Goal: Task Accomplishment & Management: Complete application form

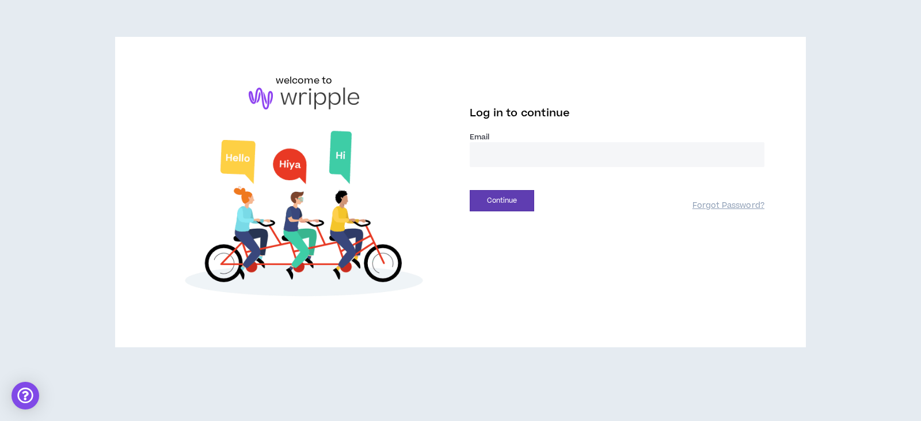
click at [489, 158] on input "email" at bounding box center [617, 154] width 295 height 25
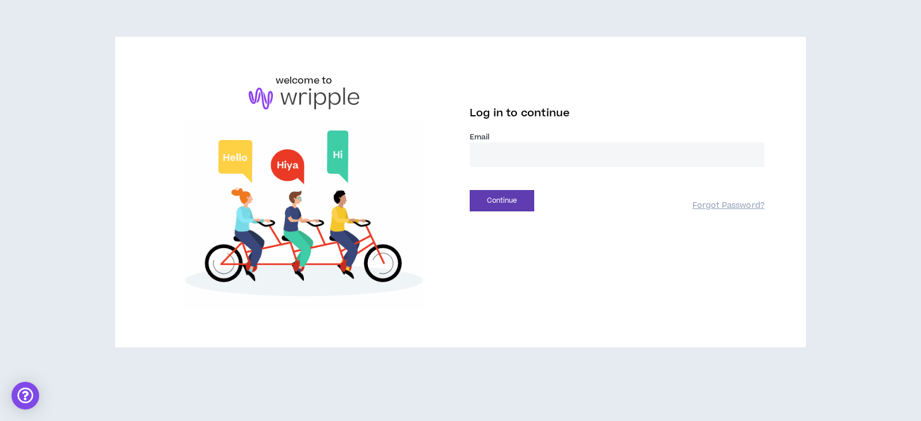
type input "**********"
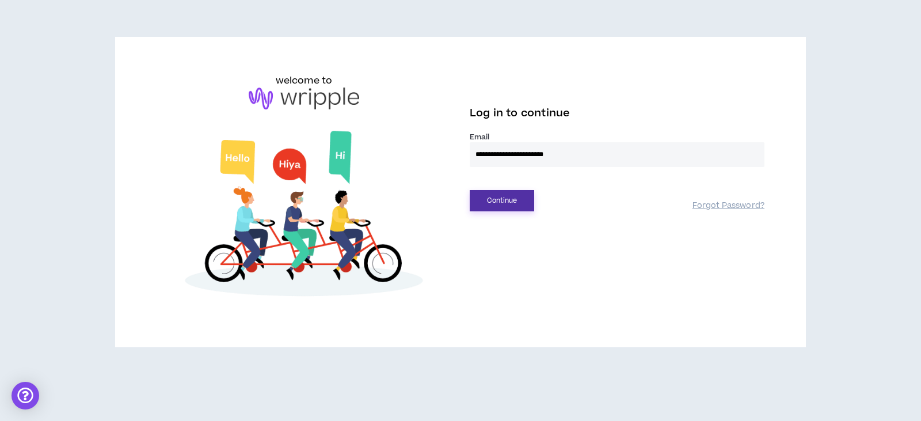
click at [489, 199] on button "Continue" at bounding box center [502, 200] width 64 height 21
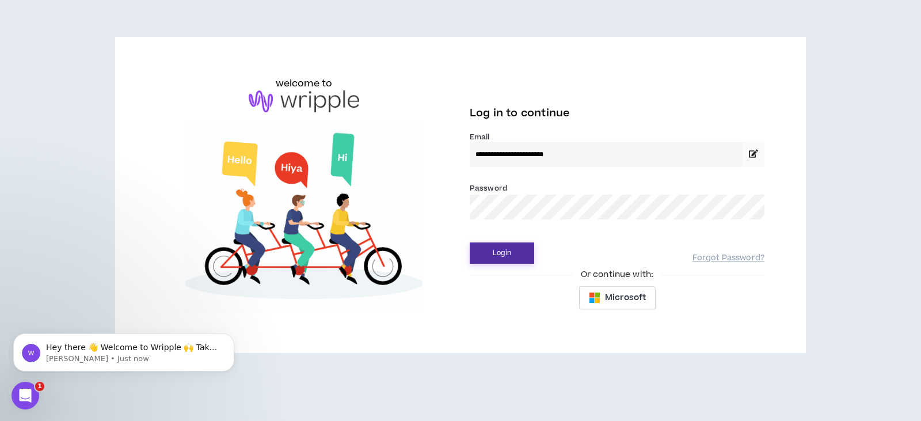
click at [498, 250] on button "Login" at bounding box center [502, 252] width 64 height 21
click at [518, 251] on button "Login" at bounding box center [502, 252] width 64 height 21
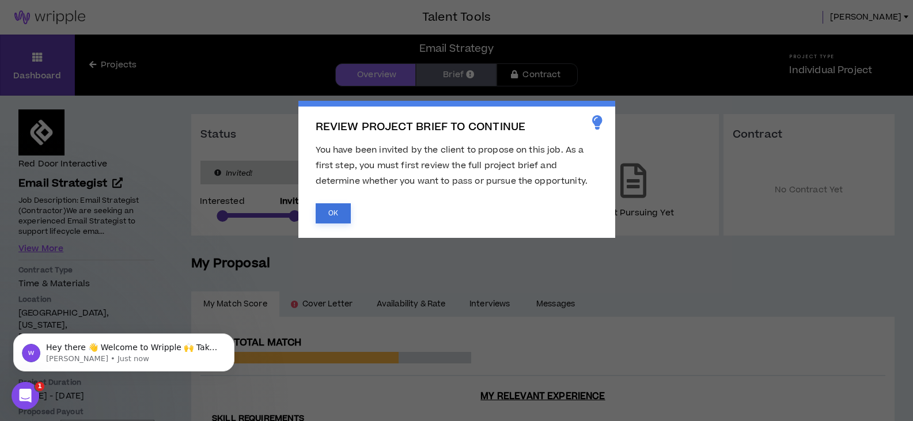
click at [333, 214] on button "OK" at bounding box center [333, 213] width 35 height 20
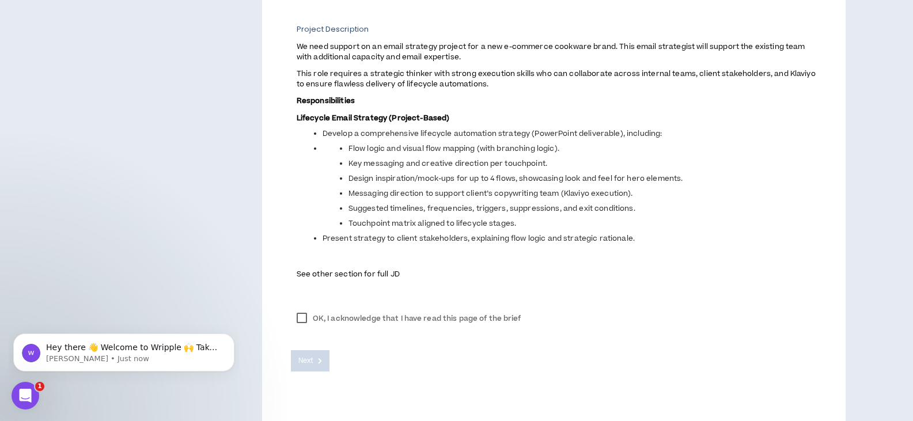
scroll to position [503, 0]
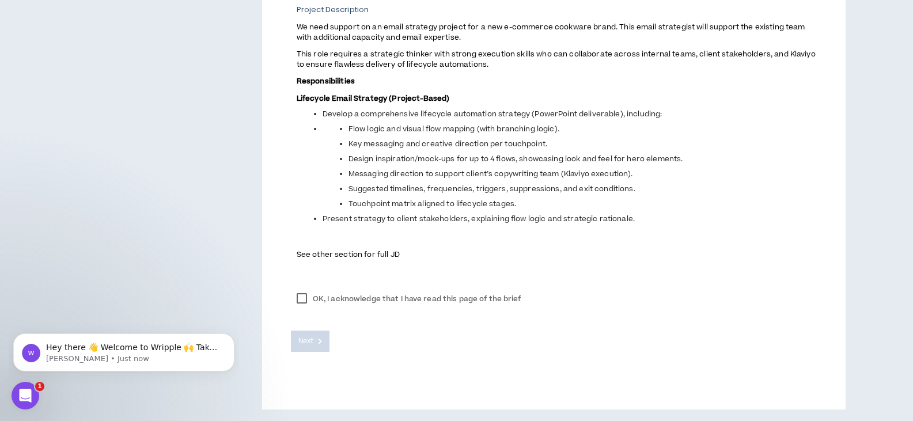
click at [303, 301] on label "OK, I acknowledge that I have read this page of the brief" at bounding box center [409, 298] width 236 height 17
click at [305, 342] on span "Next" at bounding box center [305, 341] width 15 height 11
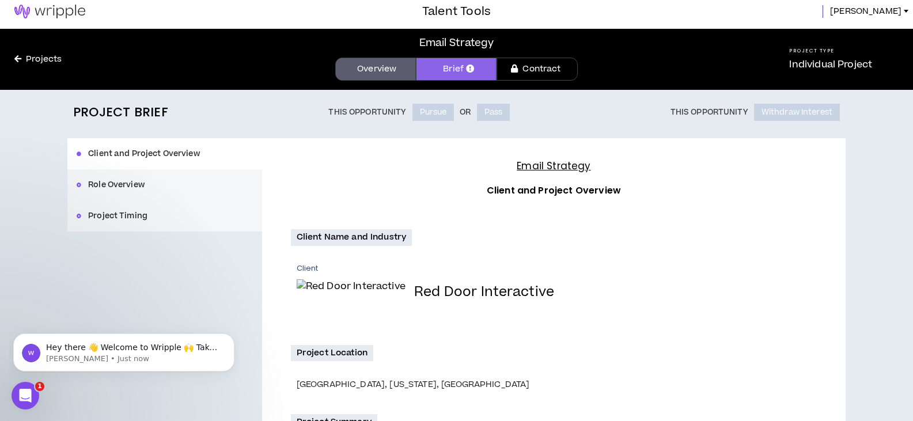
scroll to position [0, 0]
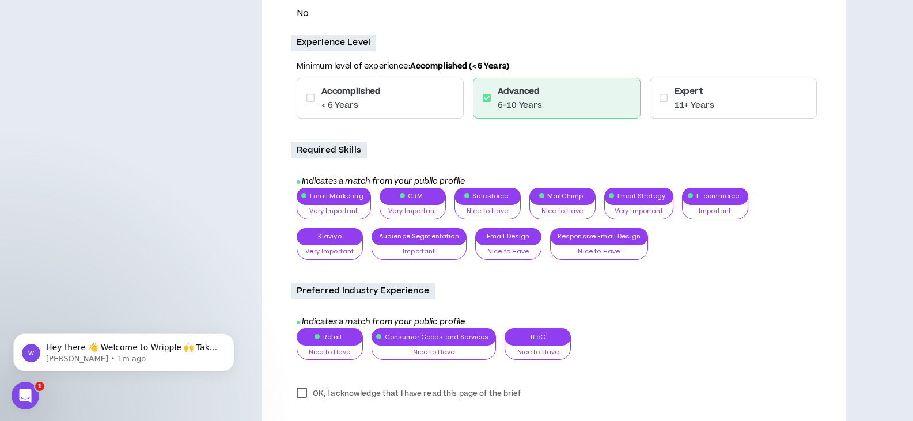
scroll to position [921, 0]
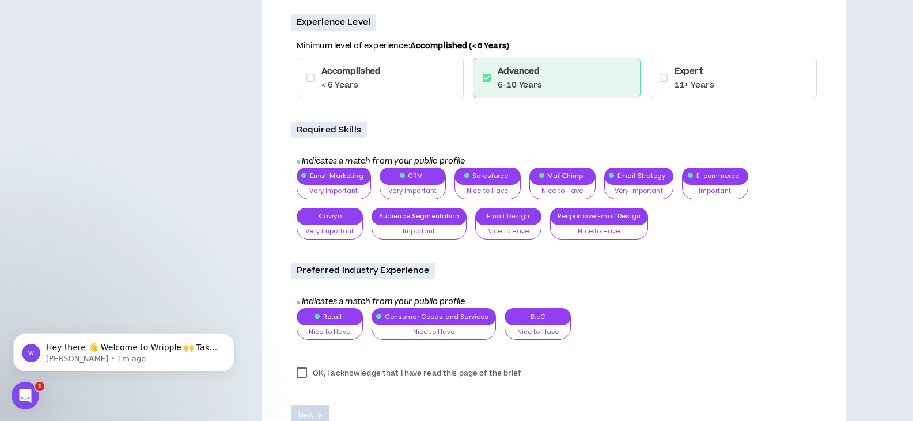
click at [584, 217] on div "Email Marketing Very Important Nice to Have Important Very Important CRM Very I…" at bounding box center [557, 208] width 520 height 81
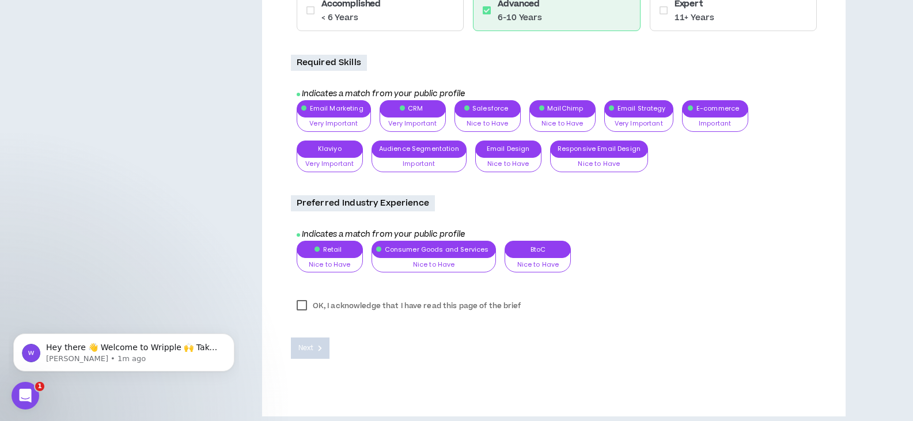
scroll to position [996, 0]
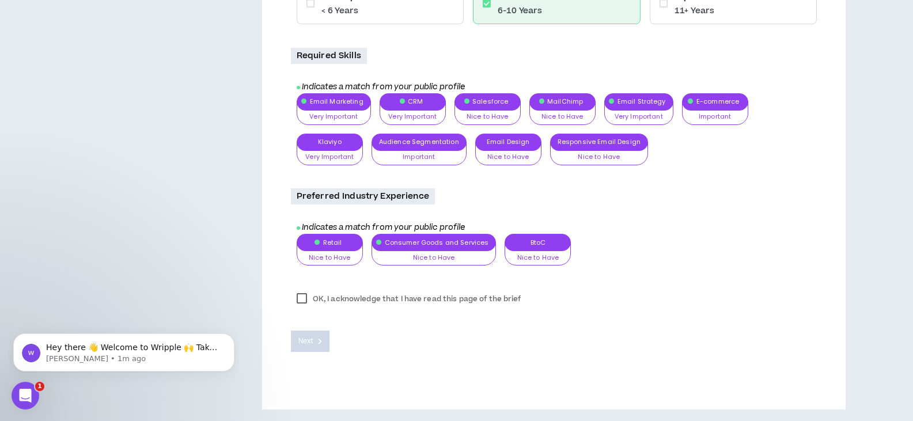
click at [299, 300] on label "OK, I acknowledge that I have read this page of the brief" at bounding box center [409, 298] width 236 height 17
click at [304, 341] on span "Next" at bounding box center [305, 341] width 15 height 11
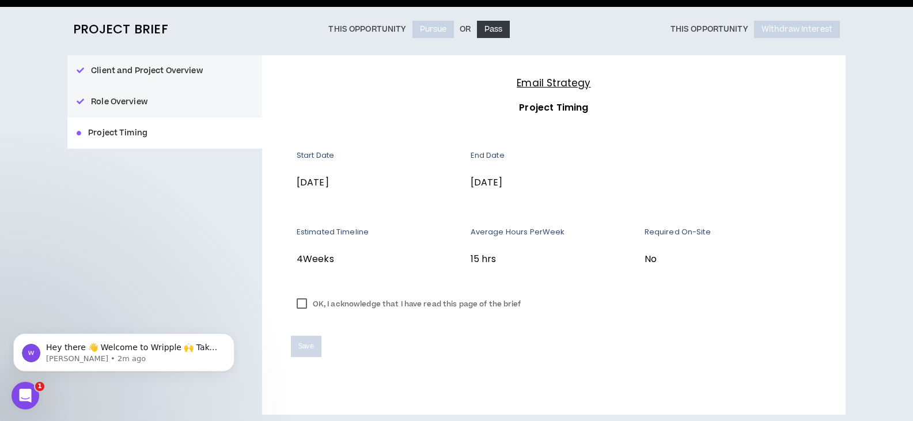
scroll to position [94, 0]
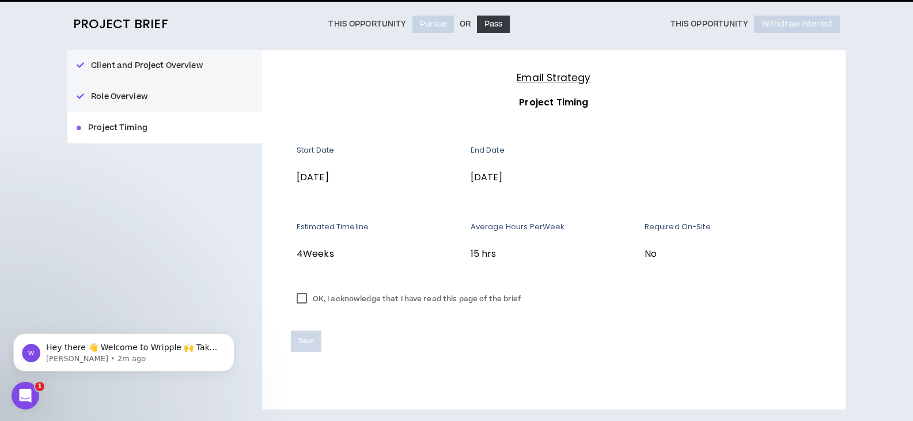
click at [298, 297] on label "OK, I acknowledge that I have read this page of the brief" at bounding box center [409, 298] width 236 height 17
click at [305, 341] on span "Save" at bounding box center [306, 341] width 16 height 11
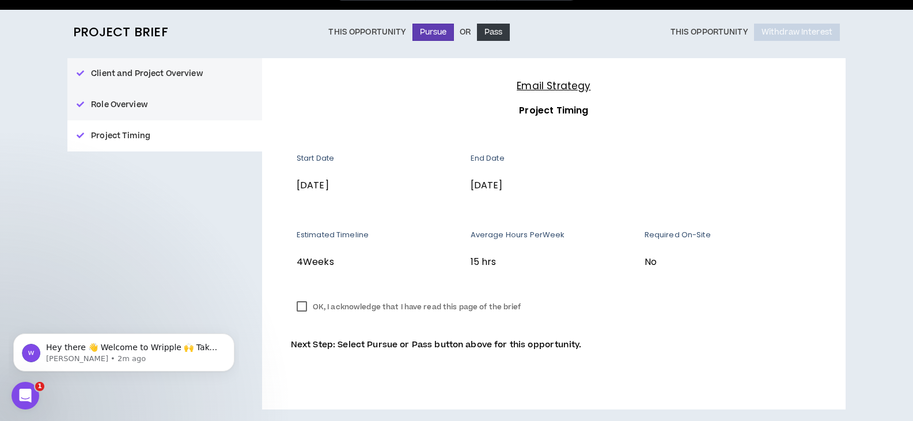
scroll to position [0, 0]
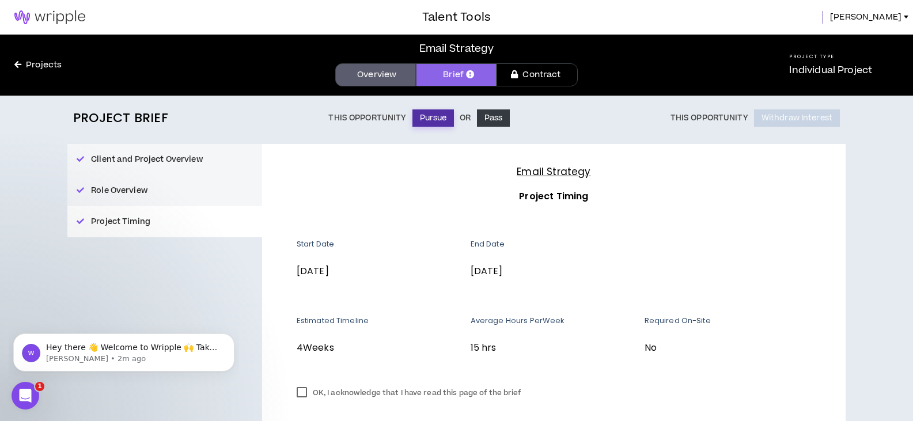
click at [425, 118] on button "Pursue" at bounding box center [433, 117] width 42 height 17
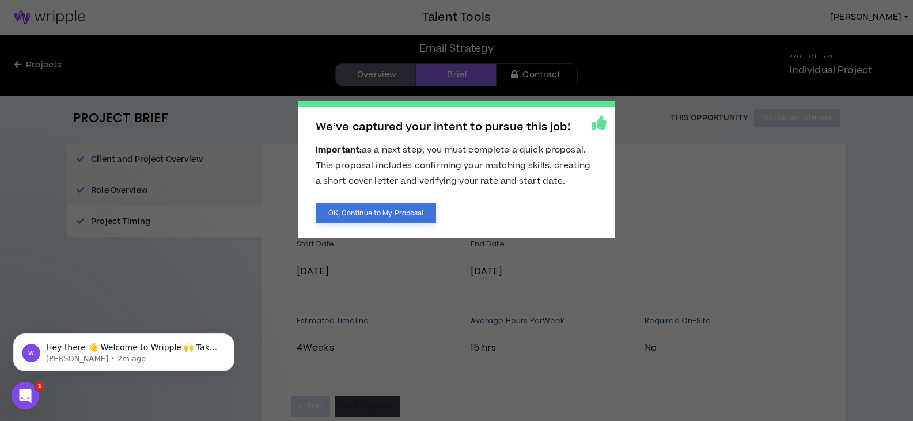
drag, startPoint x: 390, startPoint y: 210, endPoint x: 421, endPoint y: 219, distance: 32.3
click at [390, 211] on button "OK, Continue to My Proposal" at bounding box center [376, 213] width 121 height 20
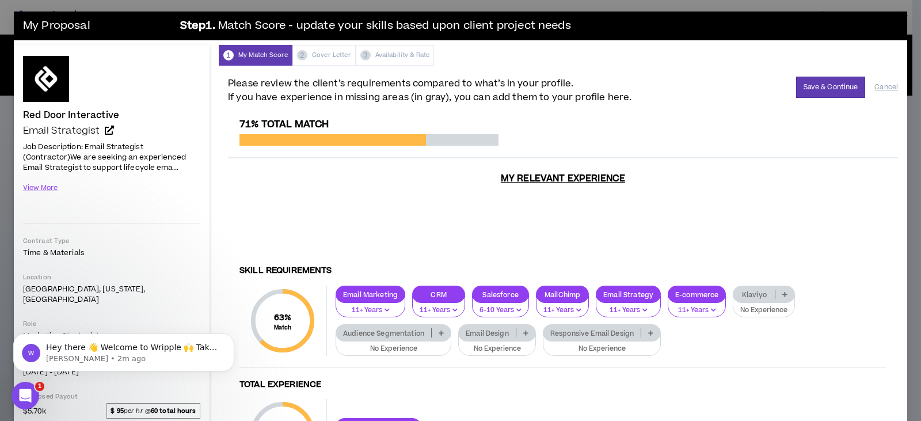
click at [763, 290] on p "Klaviyo" at bounding box center [754, 294] width 41 height 9
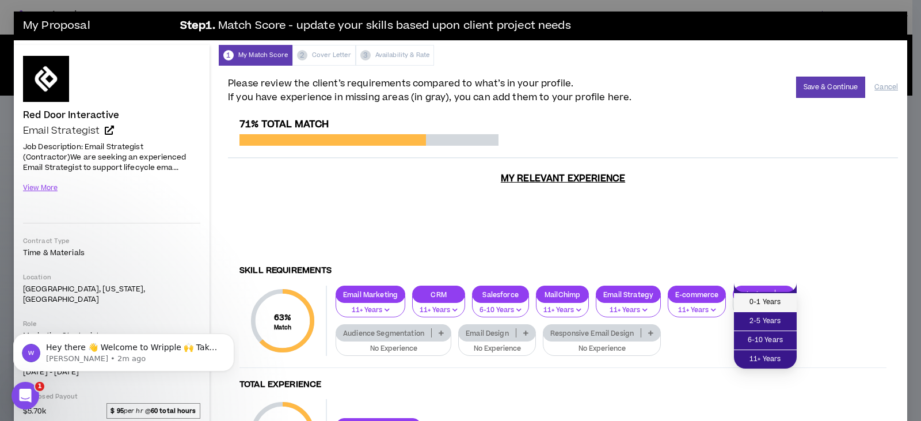
click at [763, 297] on span "0-1 Years" at bounding box center [765, 302] width 49 height 13
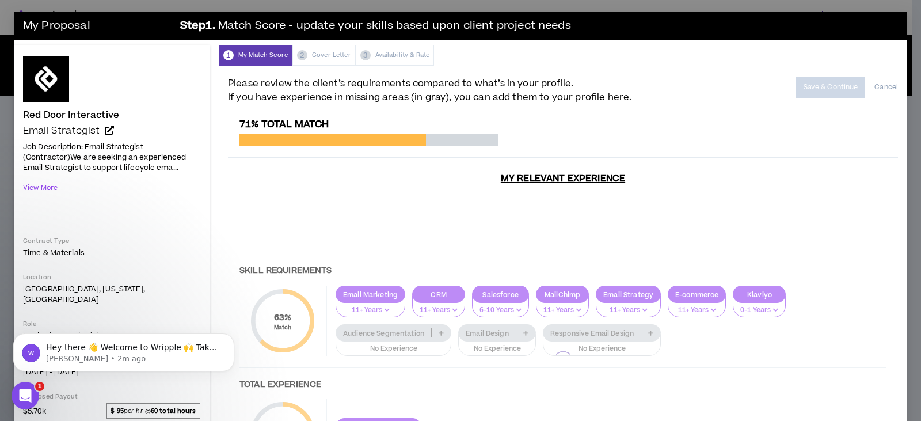
click at [398, 325] on div at bounding box center [563, 361] width 670 height 485
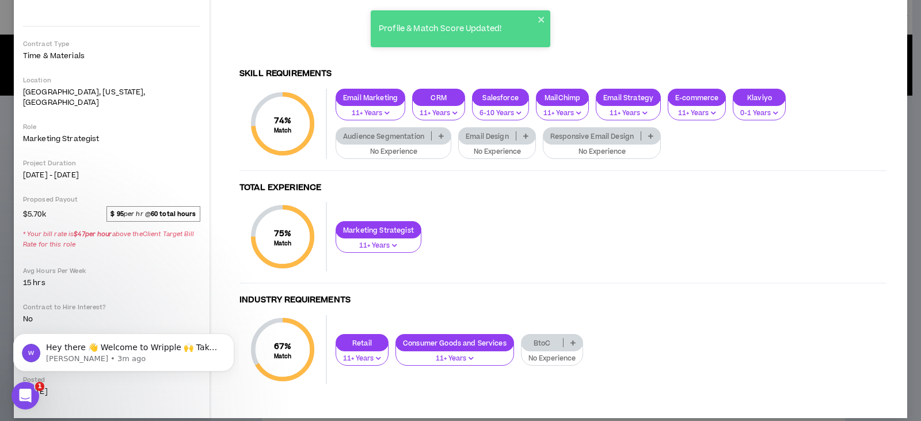
scroll to position [198, 0]
click at [403, 131] on p "Audience Segmentation" at bounding box center [383, 135] width 95 height 9
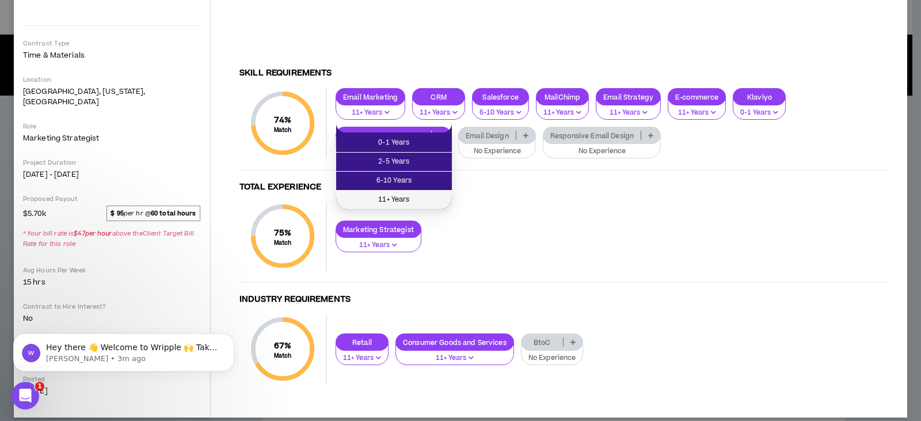
click at [394, 196] on span "11+ Years" at bounding box center [394, 199] width 102 height 13
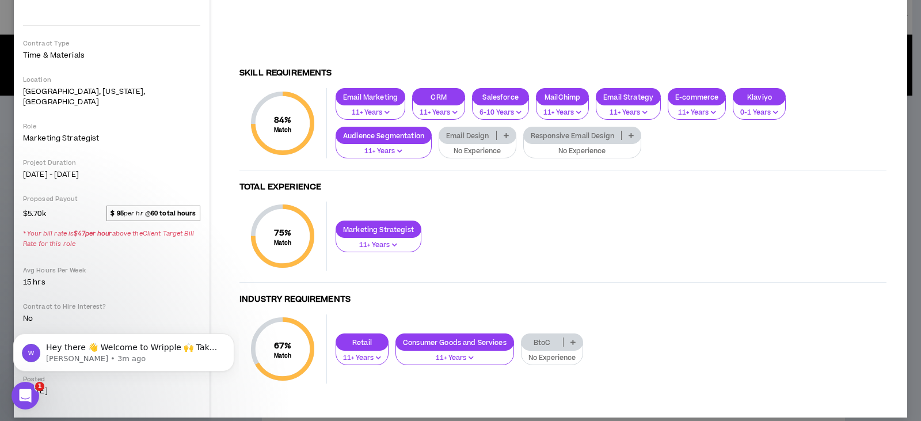
click at [465, 131] on p "Email Design" at bounding box center [467, 135] width 57 height 9
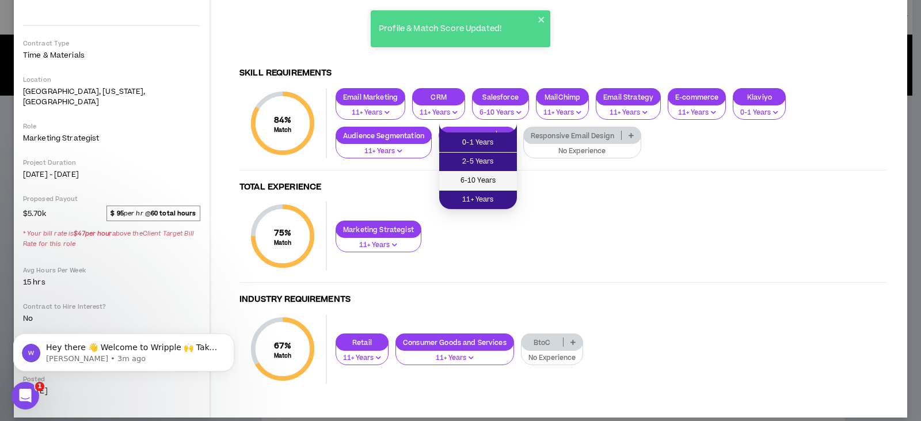
click at [452, 184] on span "6-10 Years" at bounding box center [478, 180] width 64 height 13
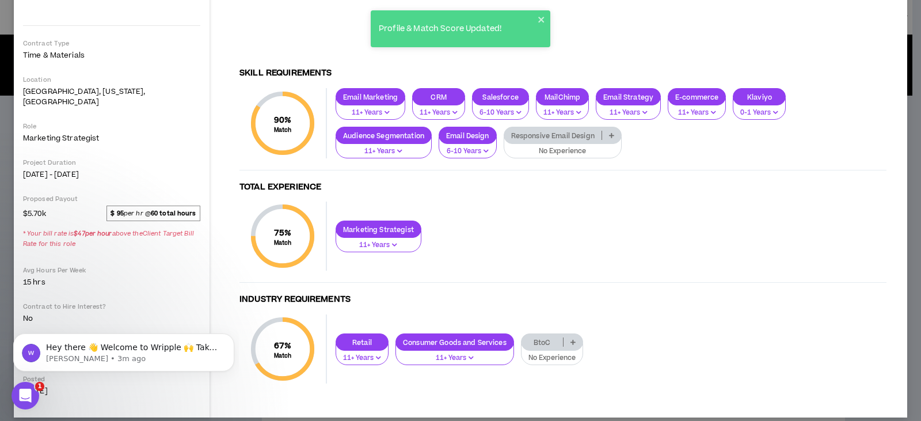
click at [538, 131] on p "Responsive Email Design" at bounding box center [552, 135] width 97 height 9
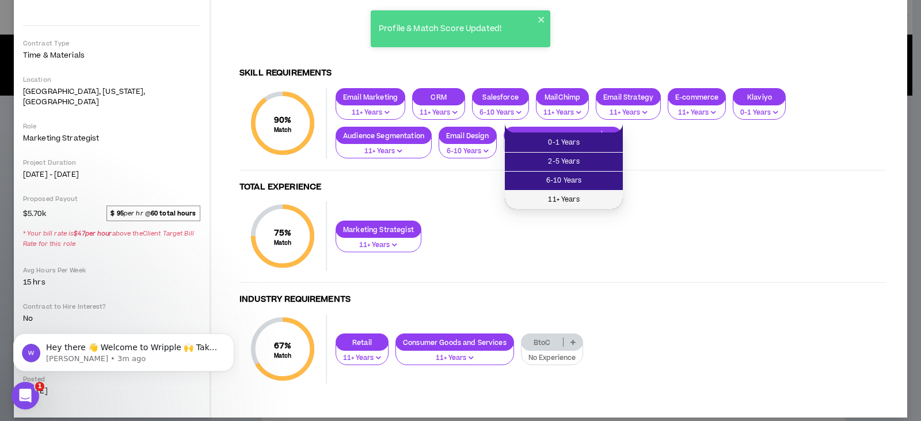
click at [535, 200] on span "11+ Years" at bounding box center [564, 199] width 104 height 13
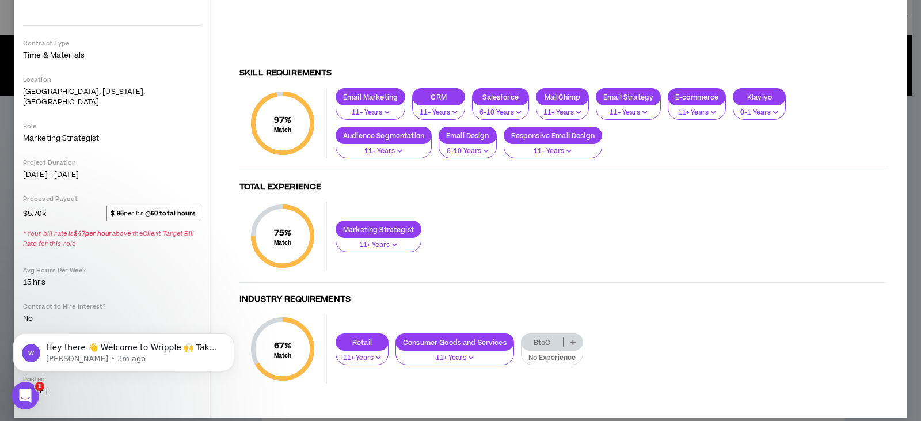
click at [548, 338] on p "BtoC" at bounding box center [542, 342] width 41 height 9
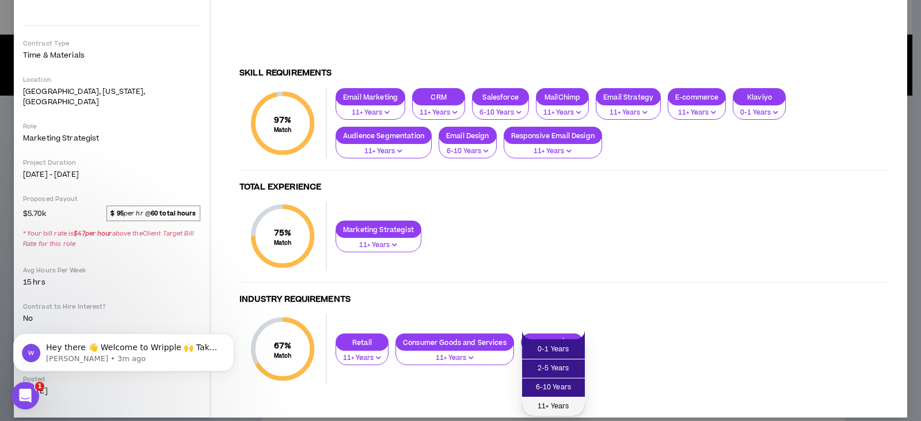
click at [555, 405] on span "11+ Years" at bounding box center [553, 406] width 49 height 13
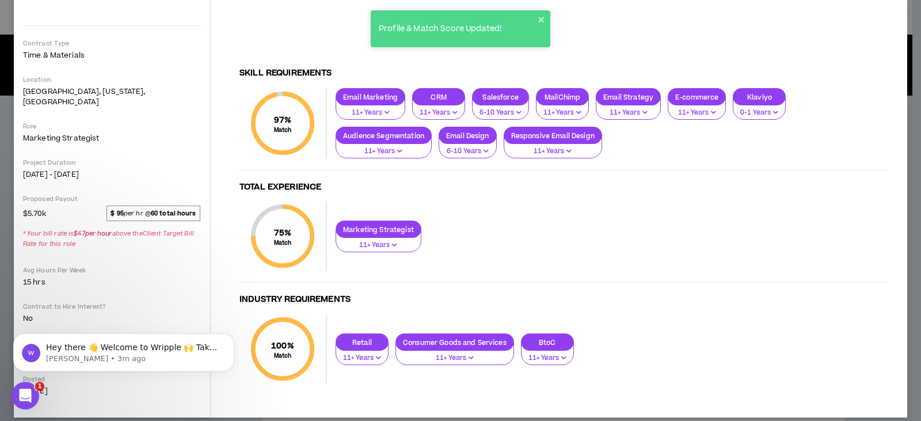
click at [363, 221] on div "Marketing Strategist" at bounding box center [379, 229] width 86 height 17
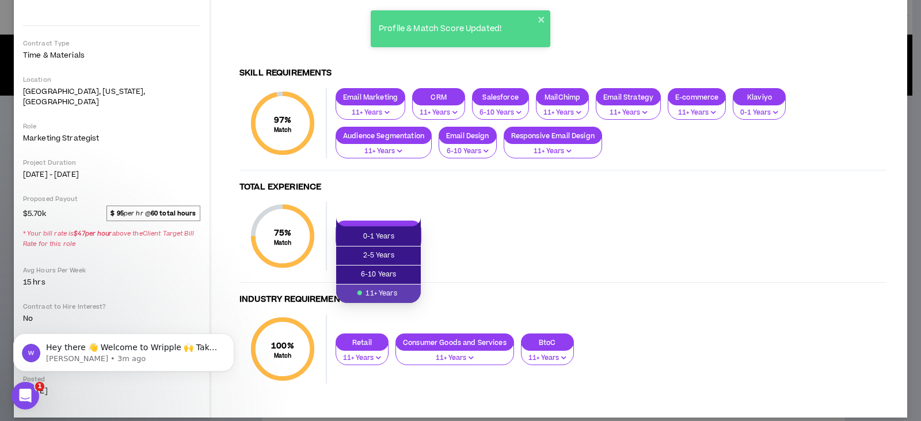
click at [480, 206] on div "75 % Match Total Experience Marketing Strategist 11+ Years" at bounding box center [563, 242] width 647 height 81
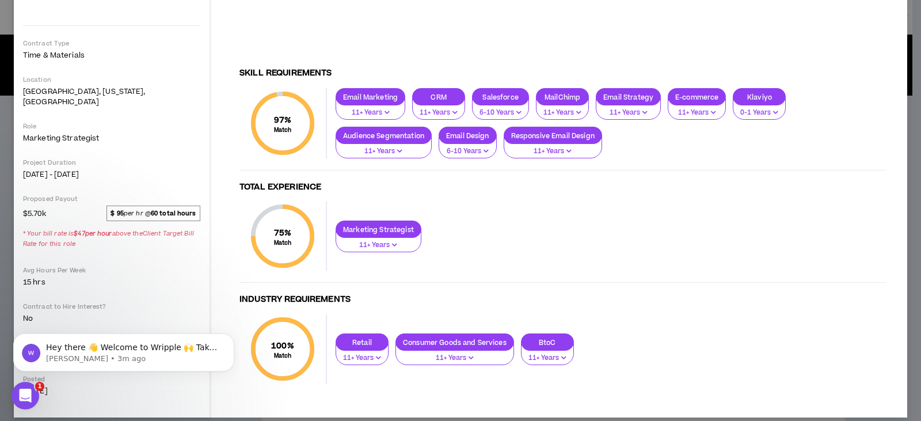
click at [121, 209] on strong "$ 95" at bounding box center [117, 213] width 13 height 9
click at [29, 394] on icon "Open Intercom Messenger" at bounding box center [23, 394] width 19 height 19
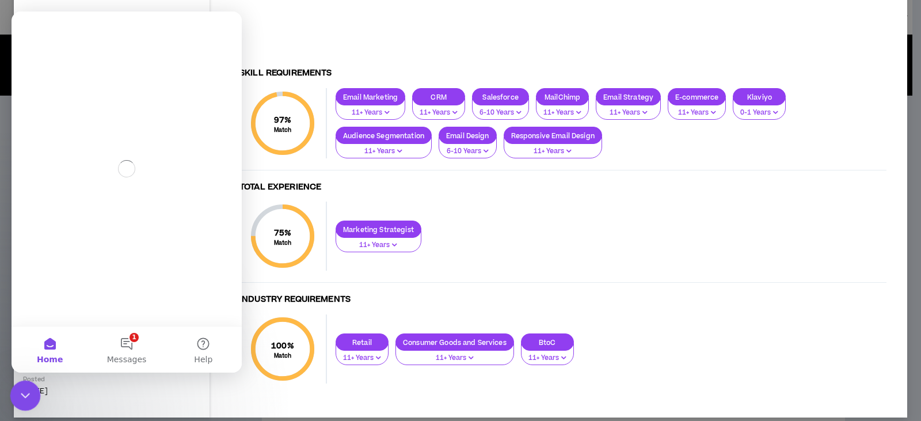
scroll to position [0, 0]
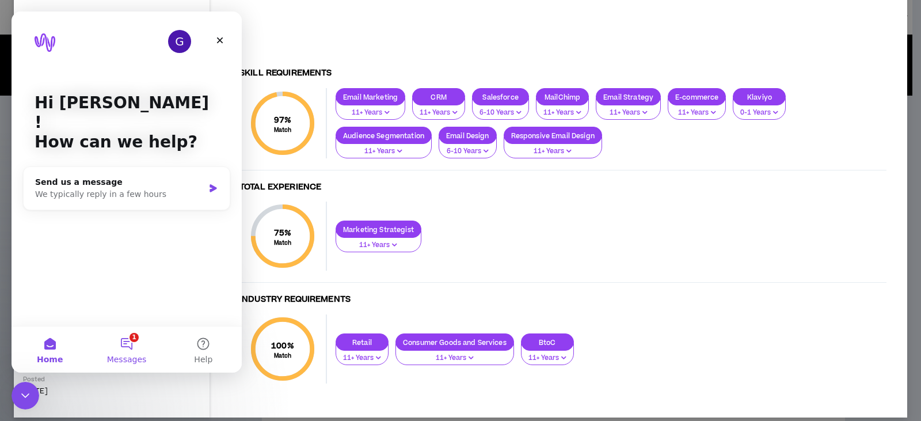
click at [134, 345] on button "1 Messages" at bounding box center [126, 349] width 77 height 46
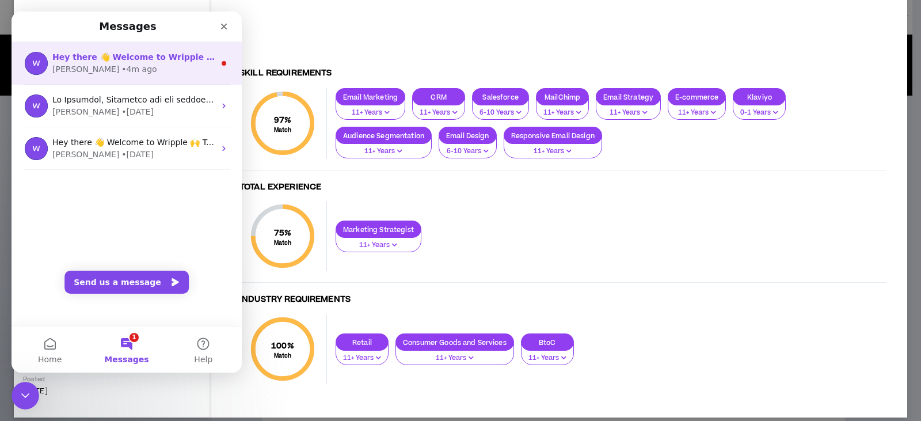
click at [147, 70] on div "[PERSON_NAME] • 4m ago" at bounding box center [133, 69] width 162 height 12
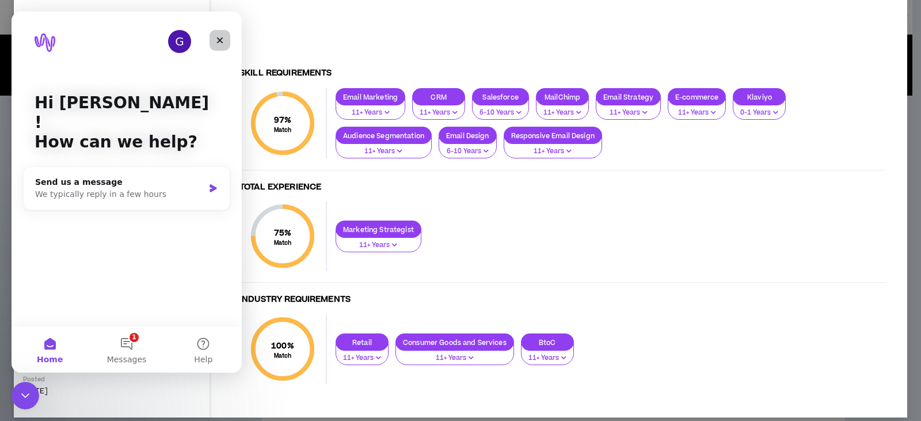
click at [215, 38] on div "Close" at bounding box center [220, 40] width 21 height 21
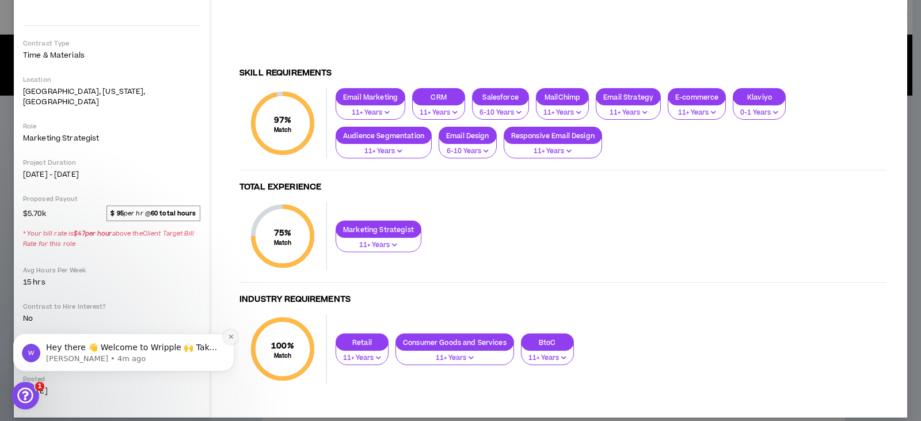
click at [230, 337] on icon "Dismiss notification" at bounding box center [231, 336] width 6 height 6
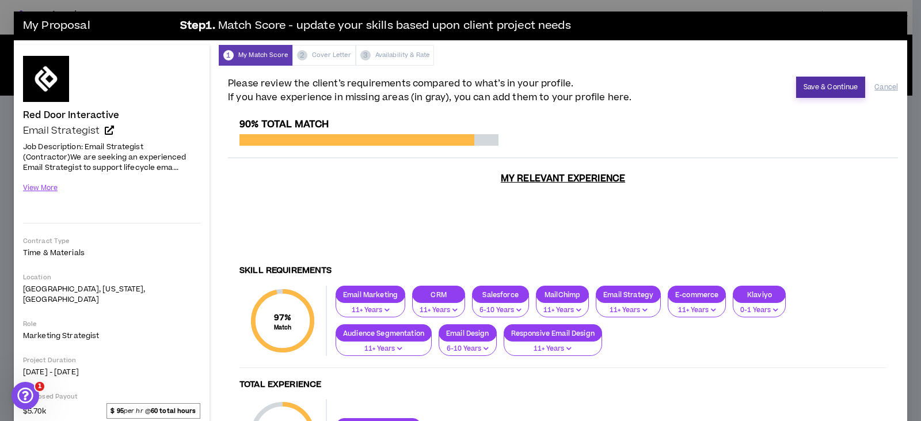
click at [822, 84] on button "Save & Continue" at bounding box center [831, 87] width 70 height 21
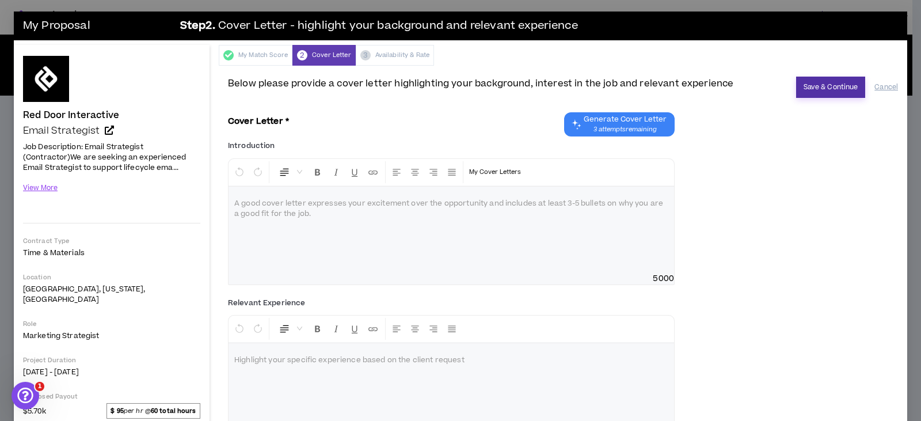
click at [804, 90] on button "Save & Continue" at bounding box center [831, 87] width 70 height 21
click at [882, 85] on button "Cancel" at bounding box center [887, 87] width 24 height 20
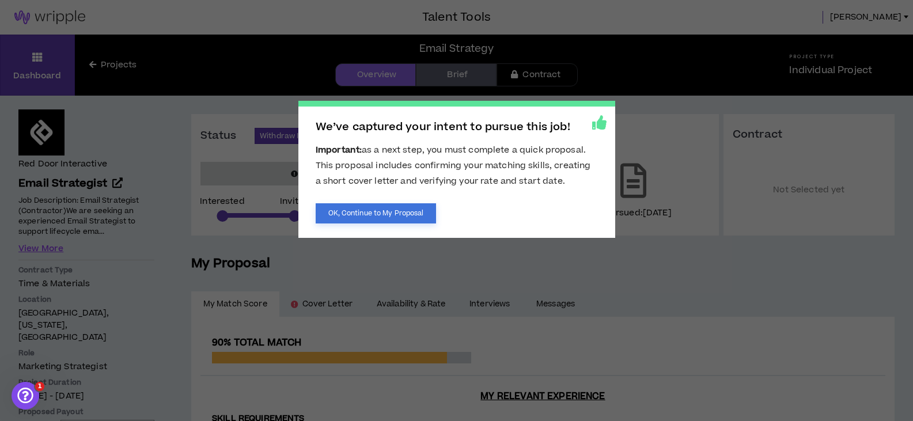
click at [402, 210] on button "OK, Continue to My Proposal" at bounding box center [376, 213] width 121 height 20
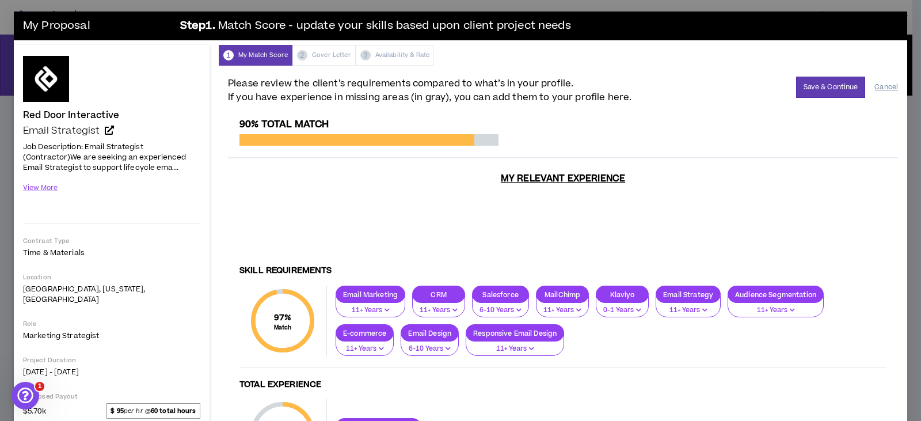
click at [880, 87] on button "Cancel" at bounding box center [887, 87] width 24 height 20
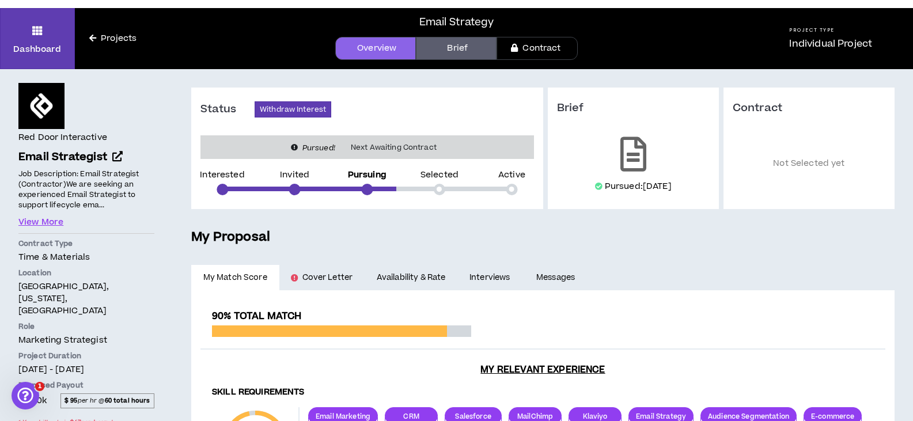
scroll to position [24, 0]
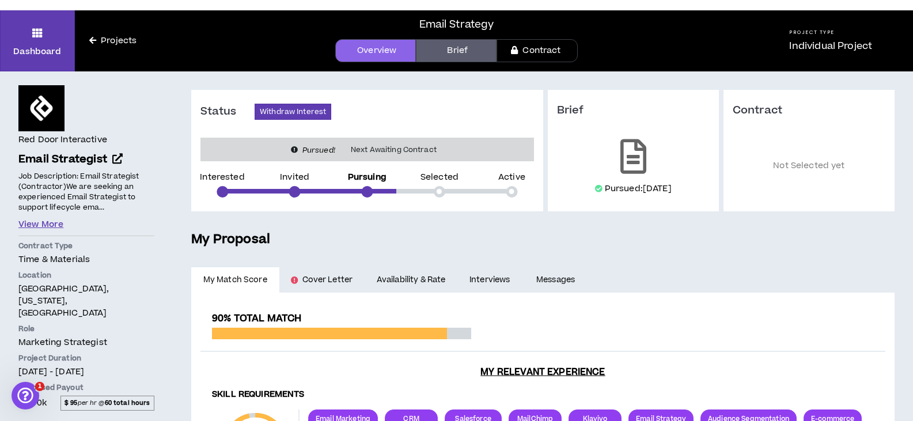
click at [47, 226] on button "View More" at bounding box center [40, 224] width 45 height 13
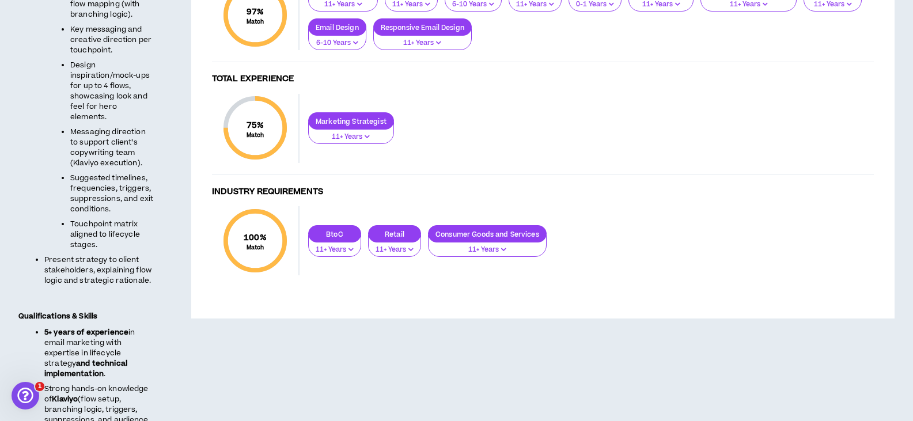
scroll to position [0, 0]
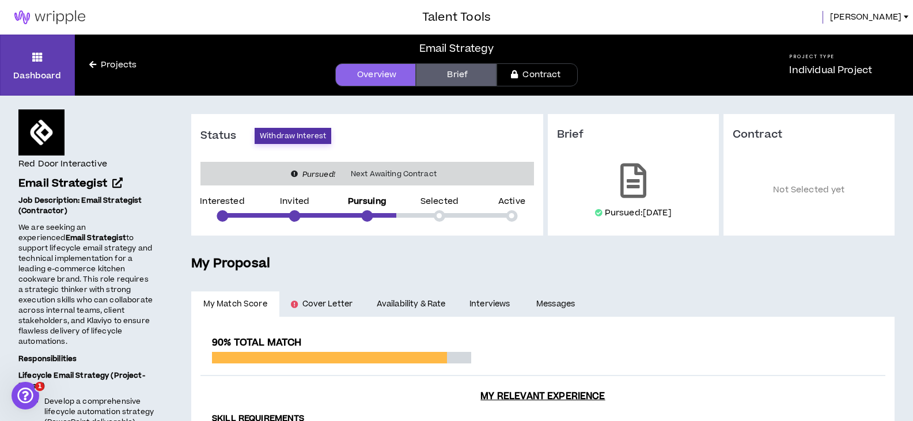
click at [294, 137] on button "Withdraw Interest" at bounding box center [293, 136] width 77 height 16
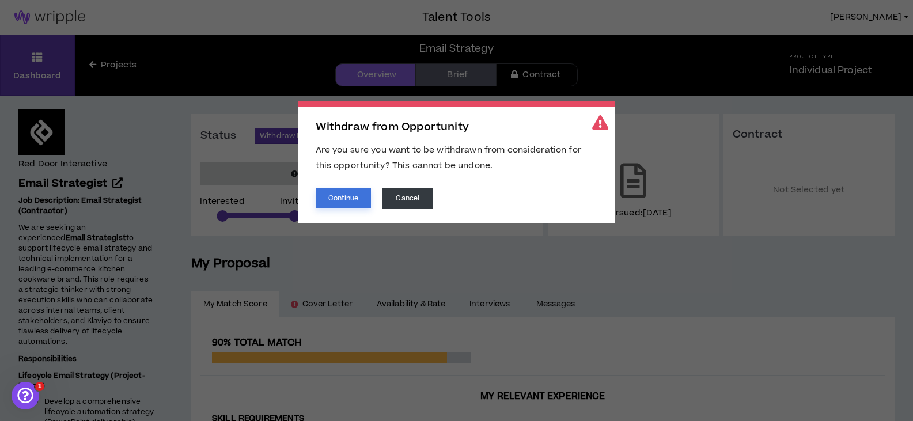
click at [347, 200] on button "Continue" at bounding box center [344, 198] width 56 height 20
